Goal: Task Accomplishment & Management: Use online tool/utility

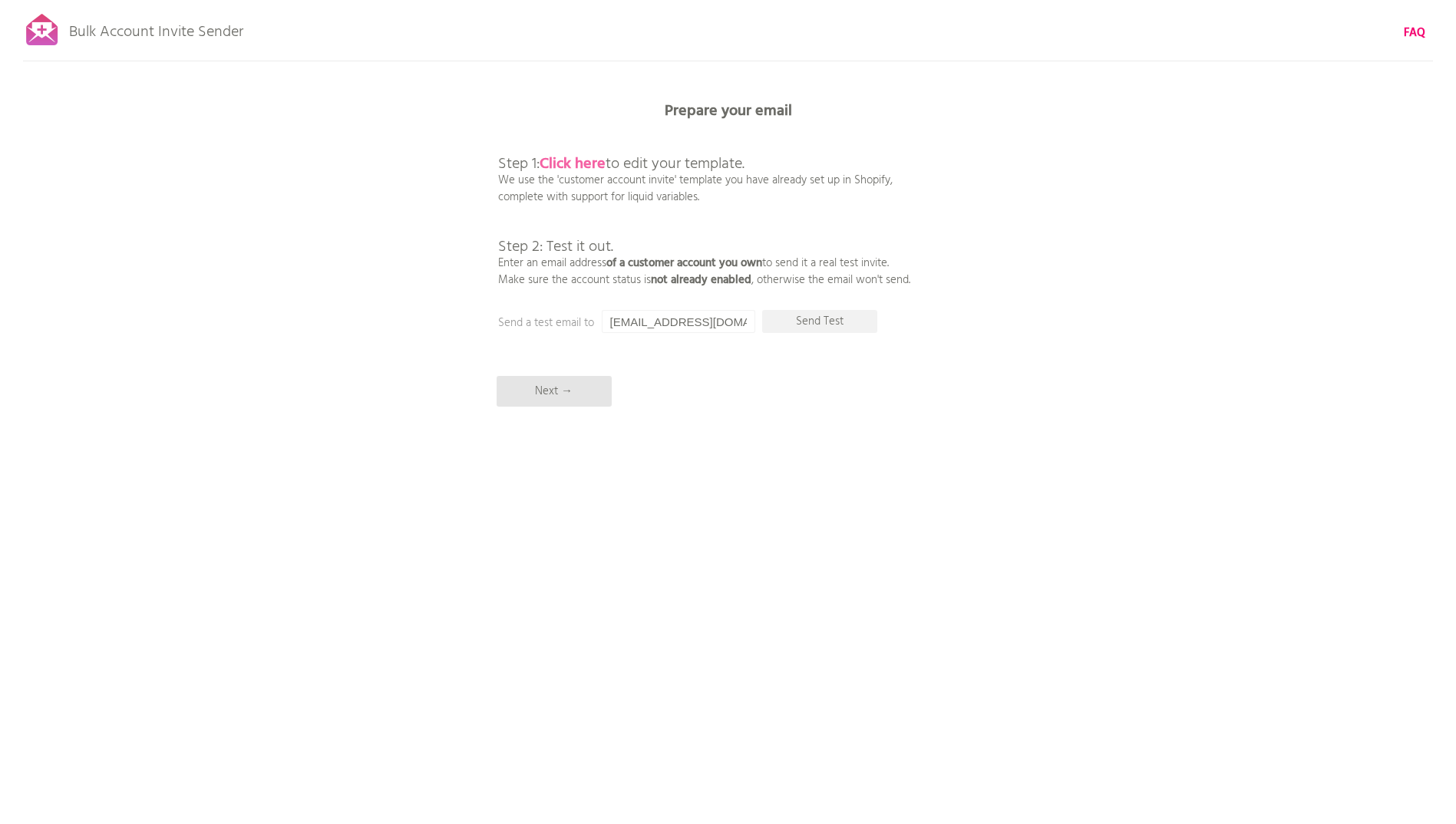
click at [569, 160] on b "Click here" at bounding box center [572, 164] width 66 height 25
click at [797, 322] on p "Send Test" at bounding box center [819, 321] width 115 height 23
click at [680, 325] on input "[EMAIL_ADDRESS][DOMAIN_NAME]" at bounding box center [678, 321] width 153 height 23
click at [803, 325] on p "Send Test" at bounding box center [819, 321] width 115 height 23
click at [714, 323] on input "[EMAIL_ADDRESS][DOMAIN_NAME]" at bounding box center [678, 321] width 153 height 23
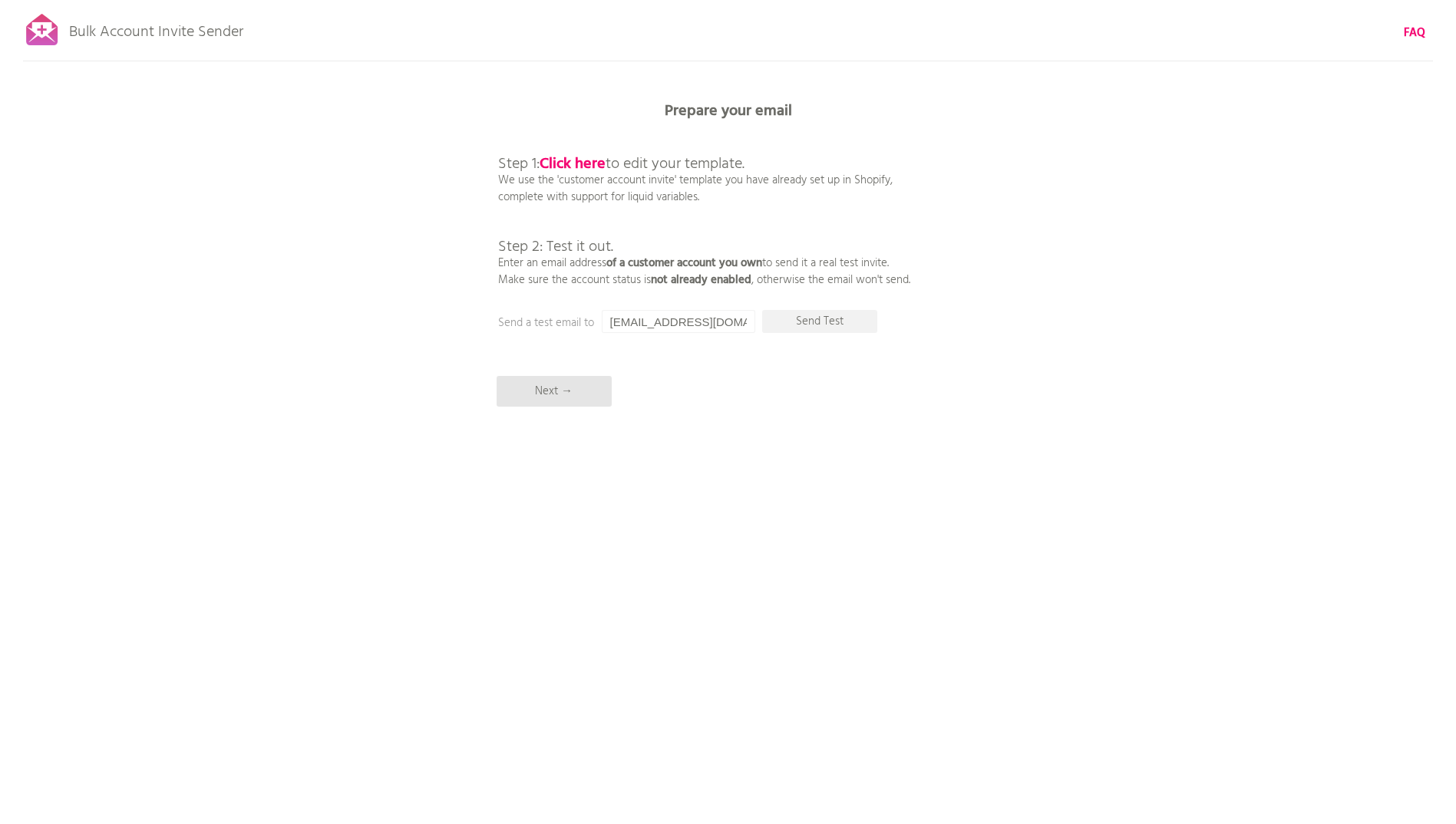
click at [689, 327] on input "[EMAIL_ADDRESS][DOMAIN_NAME]" at bounding box center [678, 321] width 153 height 23
click at [682, 325] on input "sisi.bellotto@" at bounding box center [678, 321] width 153 height 23
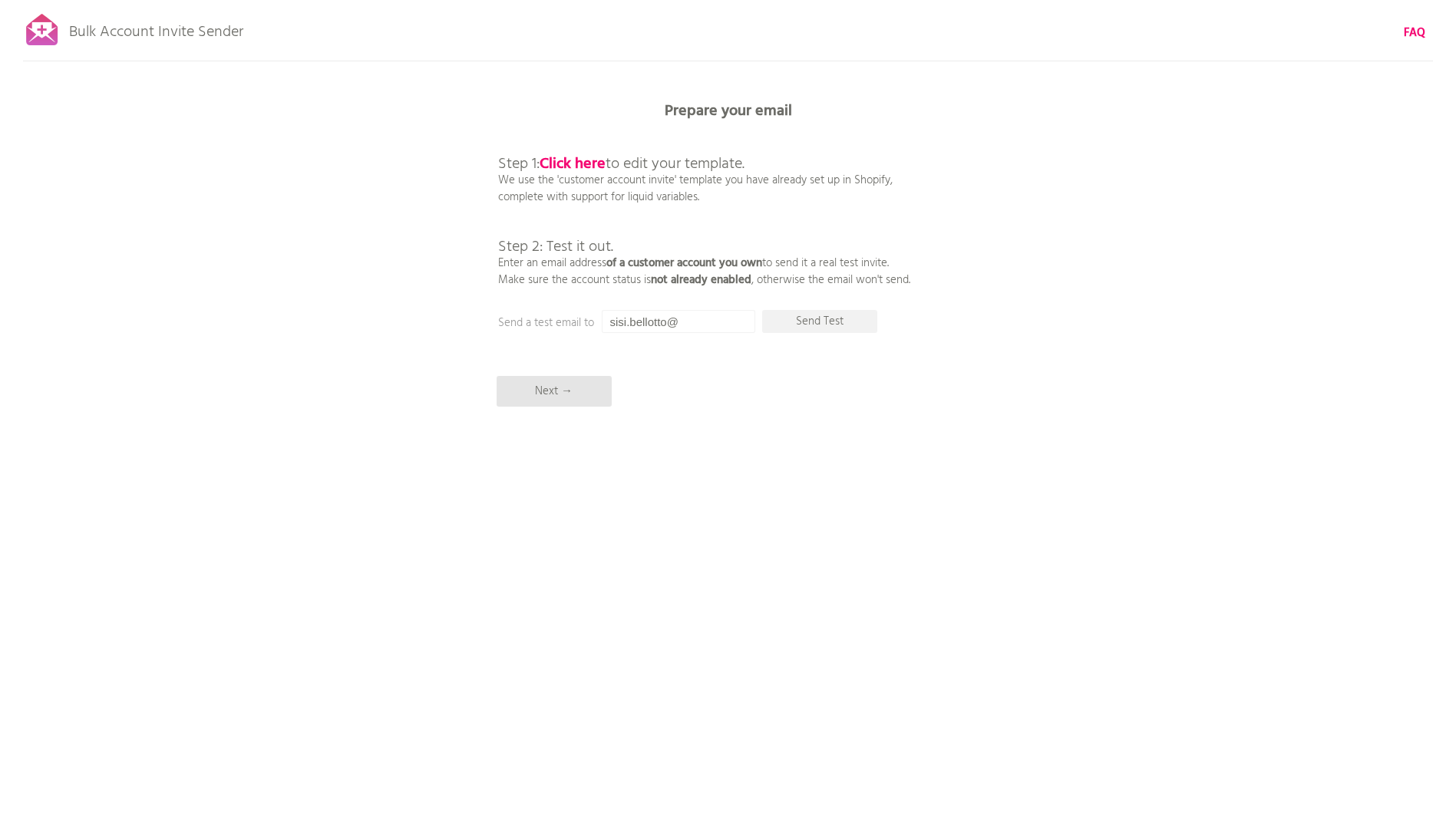
click at [682, 325] on input "sisi.bellotto@" at bounding box center [678, 321] width 153 height 23
paste input "tri-implants.swiss"
type input "sisi.bellotto@tri-implants.swiss"
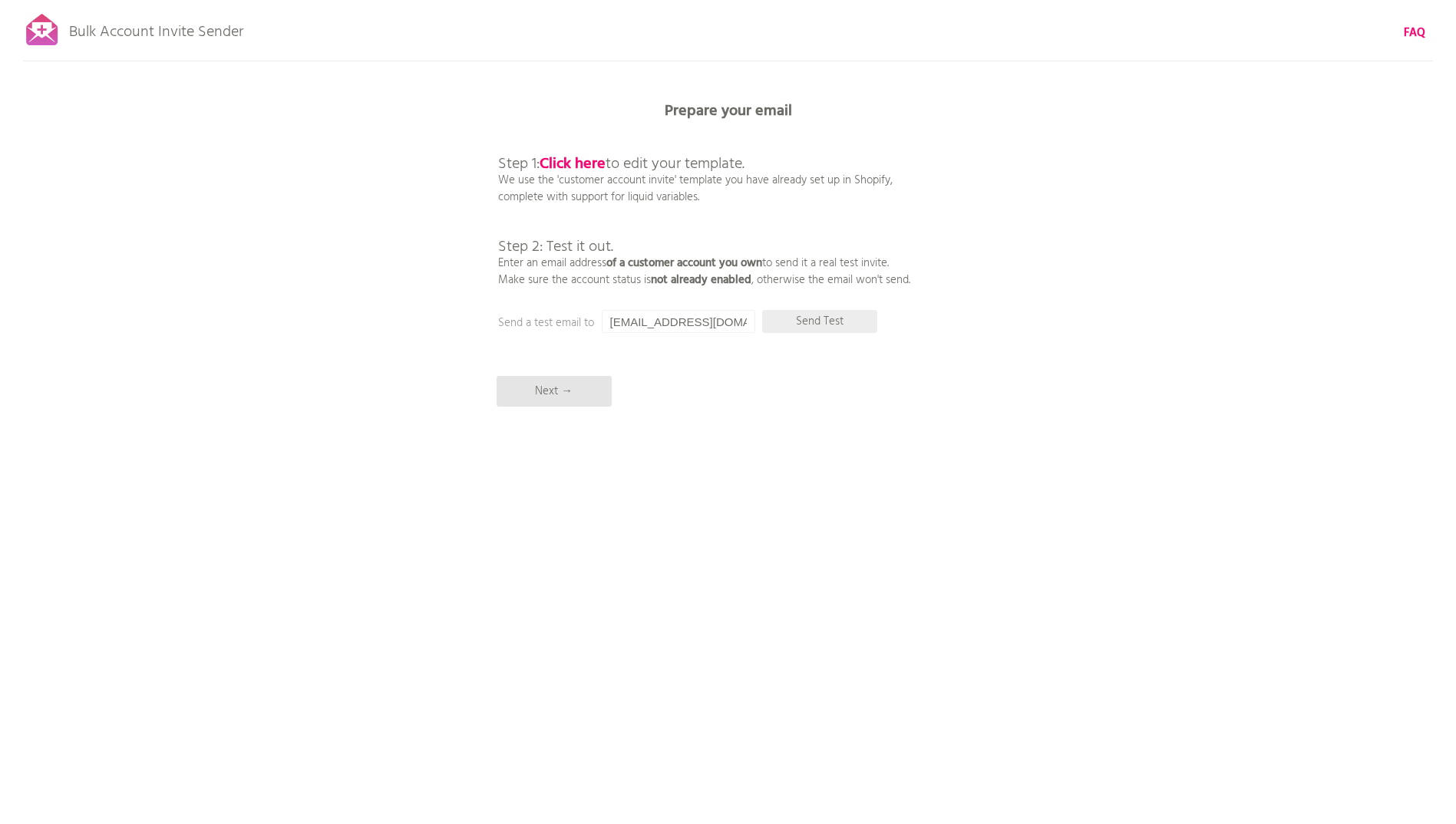
click at [808, 324] on p "Send Test" at bounding box center [819, 321] width 115 height 23
click at [576, 398] on p "Next →" at bounding box center [554, 391] width 115 height 31
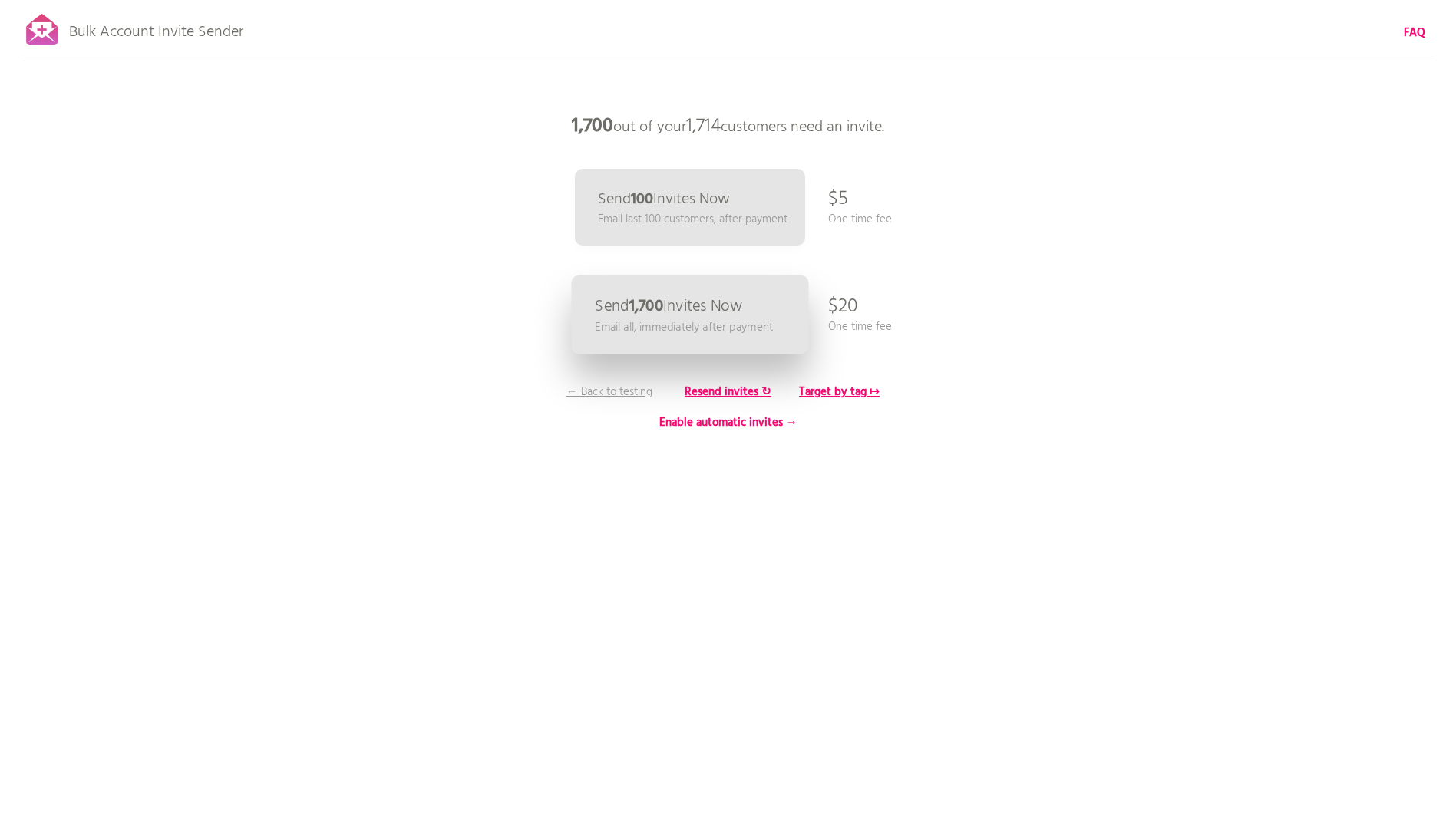
click at [734, 313] on p "Send 1,700 Invites Now" at bounding box center [668, 306] width 147 height 16
click at [856, 395] on b "Target by tag ↦" at bounding box center [839, 391] width 81 height 18
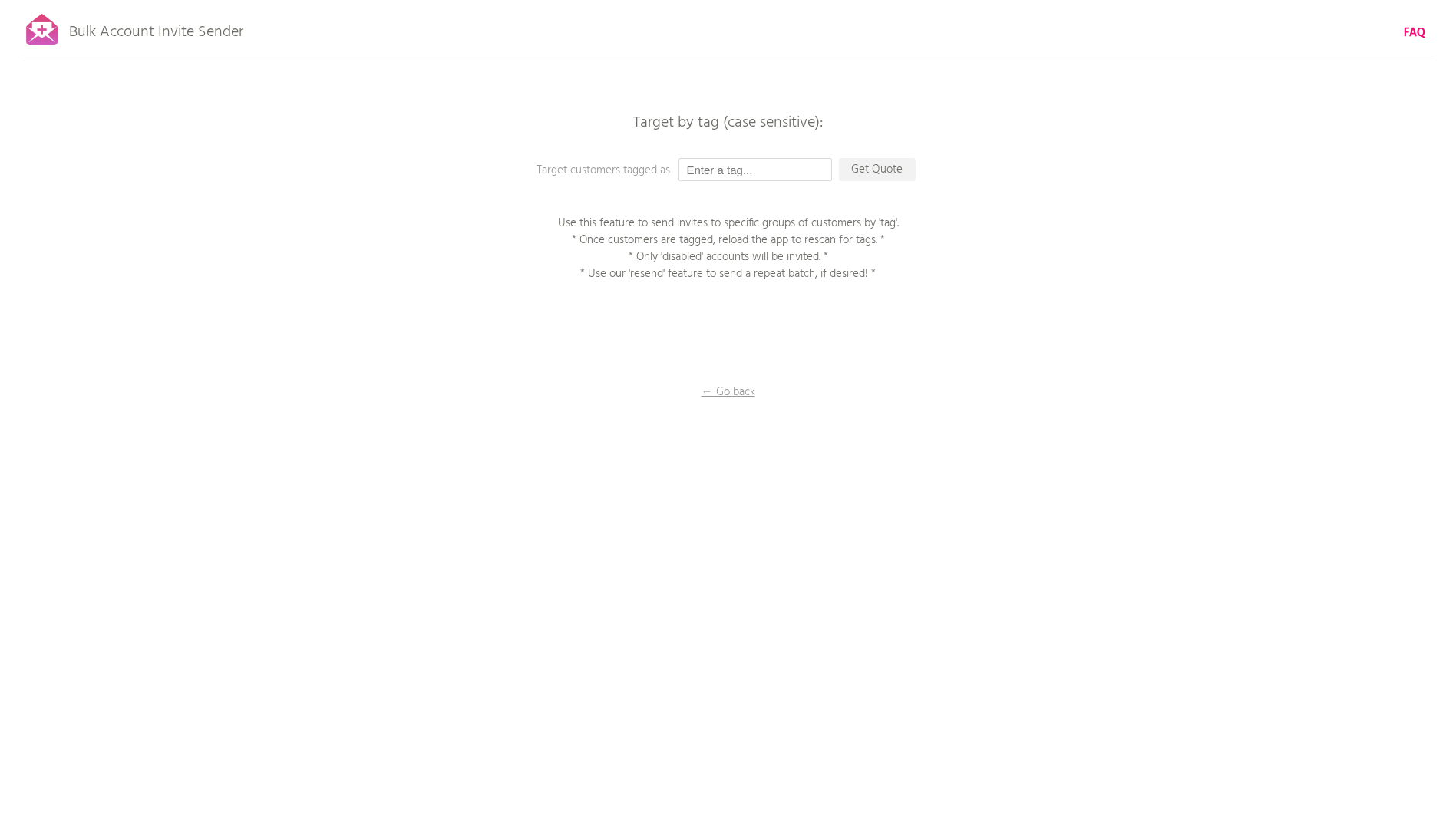
click at [710, 164] on input "text" at bounding box center [754, 169] width 153 height 23
click at [714, 390] on p "← Go back" at bounding box center [728, 391] width 153 height 17
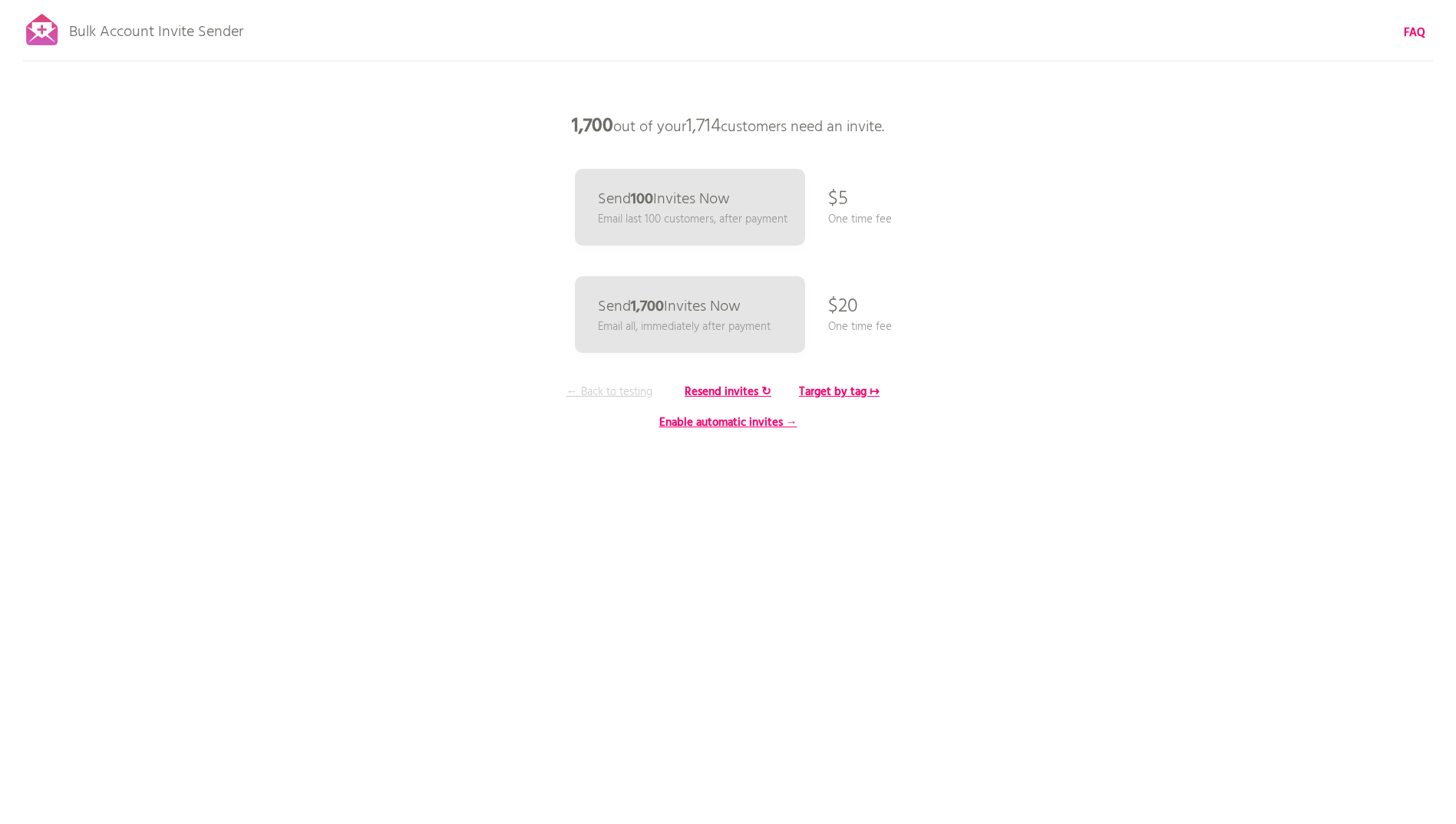
click at [626, 390] on p "← Back to testing" at bounding box center [609, 391] width 115 height 17
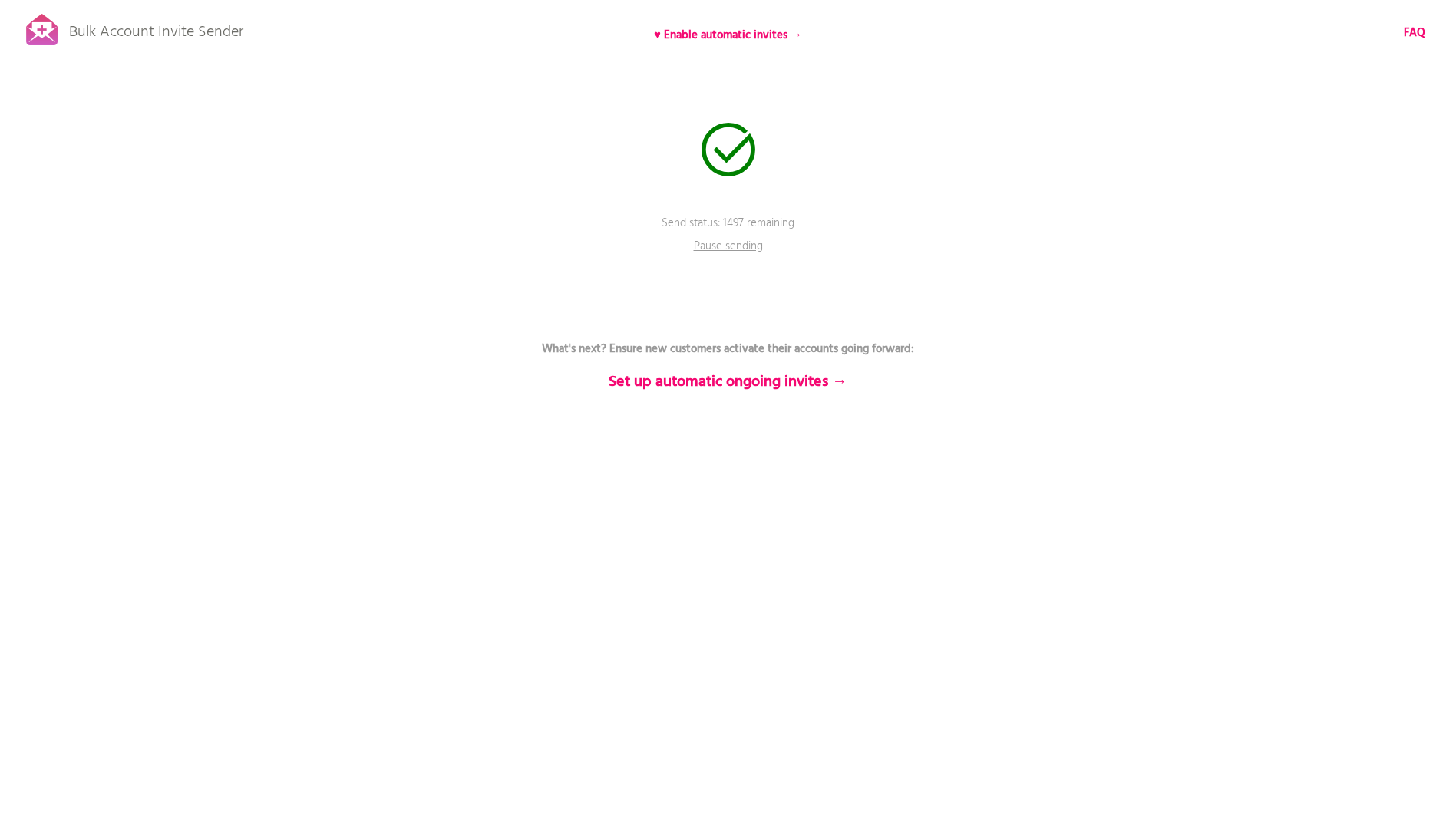
click at [724, 243] on p "Pause sending" at bounding box center [728, 250] width 92 height 23
click at [1416, 31] on b "FAQ" at bounding box center [1414, 32] width 22 height 18
